Goal: Check status: Check status

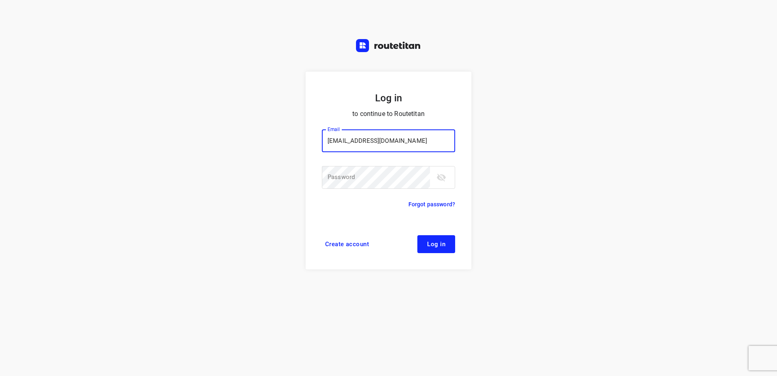
type input "remco@fruitopjewerk.nl"
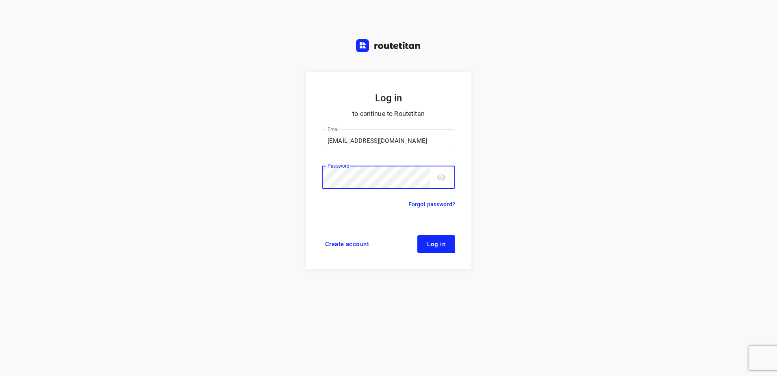
click at [417, 235] on button "Log in" at bounding box center [436, 244] width 38 height 18
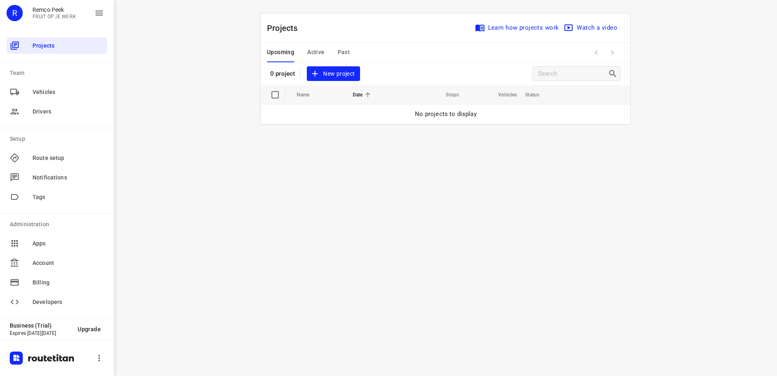
click at [340, 53] on span "Past" at bounding box center [344, 52] width 13 height 10
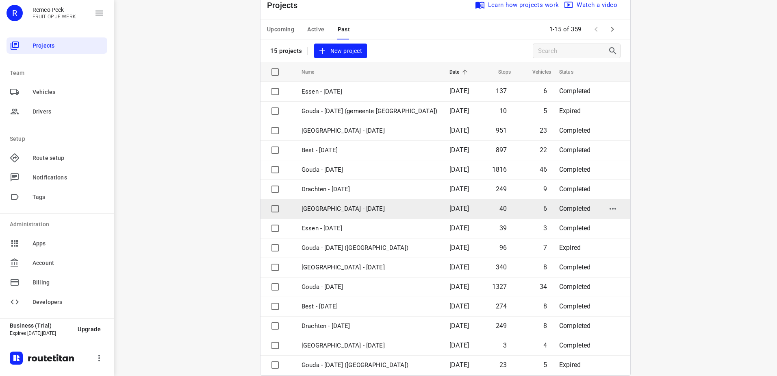
scroll to position [35, 0]
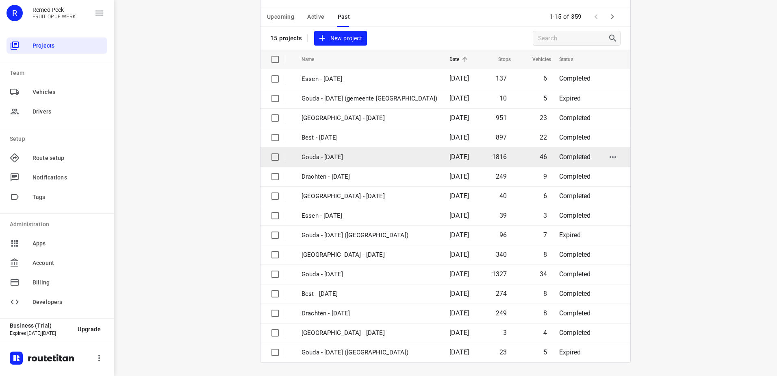
click at [345, 152] on td "Gouda - [DATE]" at bounding box center [368, 157] width 150 height 20
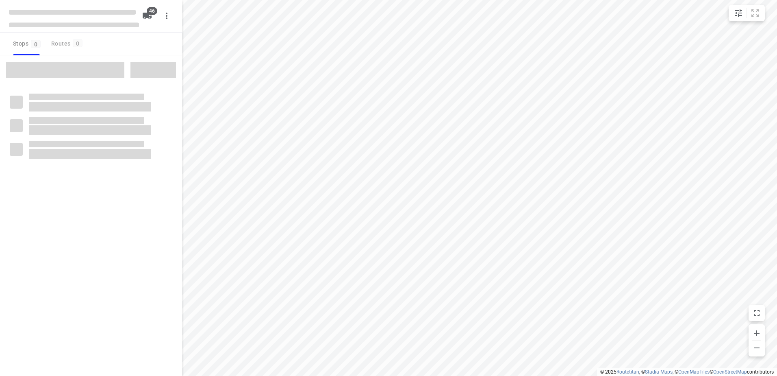
type input "distance"
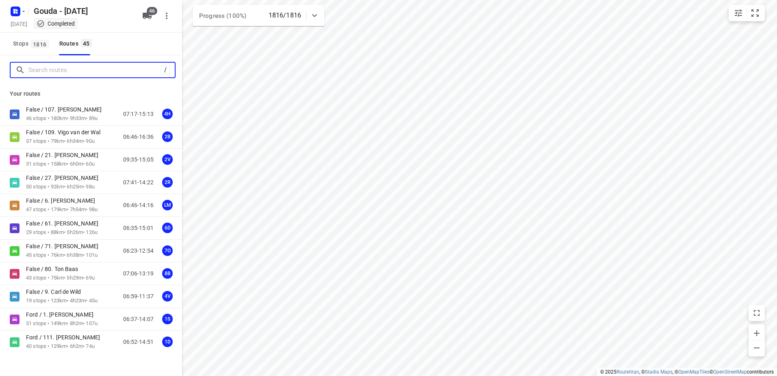
click at [62, 69] on input "Search routes" at bounding box center [94, 70] width 132 height 13
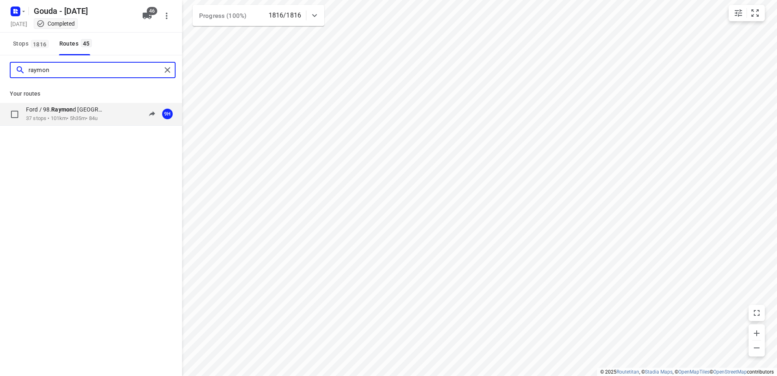
type input "raymon"
click at [65, 104] on div "Ford / 98. Raymon d Haarlem 37 stops • 101km • 5h35m • 84u 06:41-14:03 9H" at bounding box center [91, 114] width 182 height 23
